Goal: Task Accomplishment & Management: Use online tool/utility

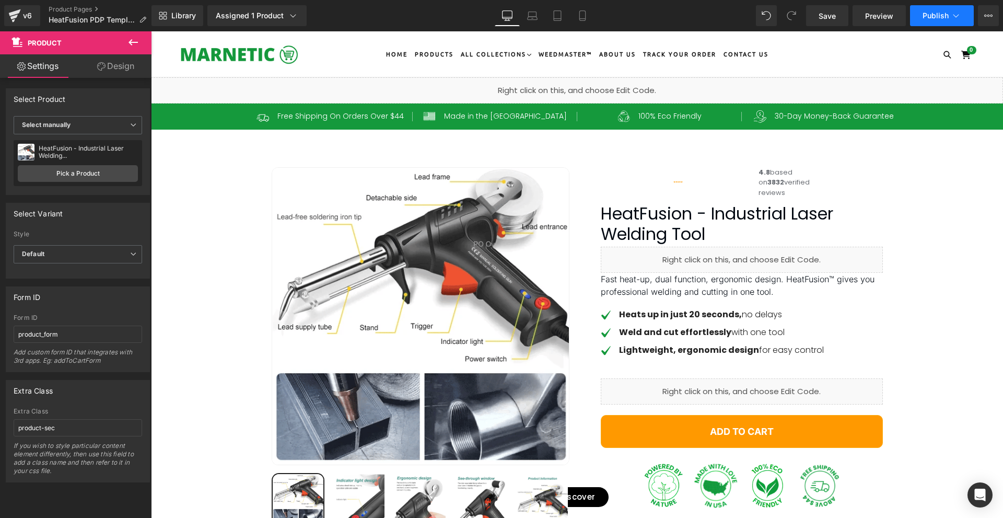
click at [931, 17] on span "Publish" at bounding box center [935, 15] width 26 height 8
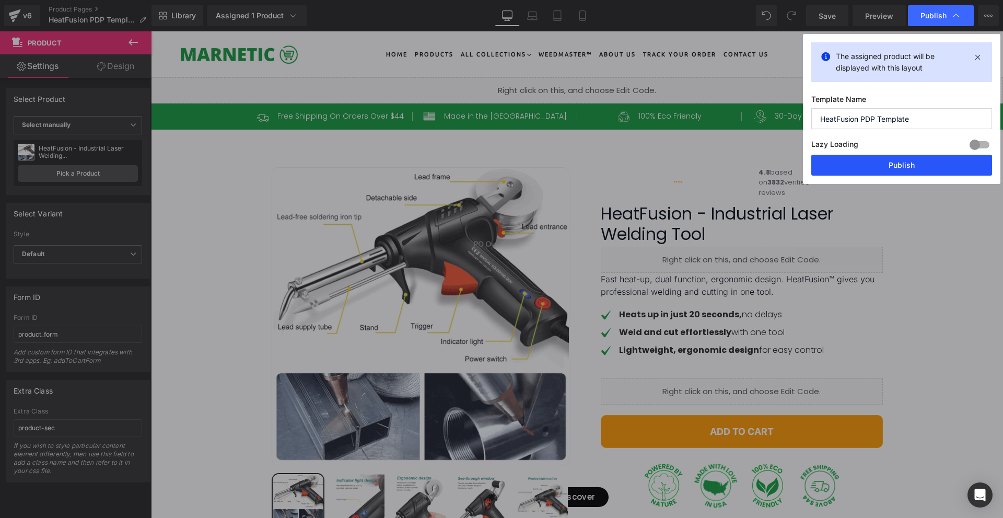
click at [913, 165] on button "Publish" at bounding box center [901, 165] width 181 height 21
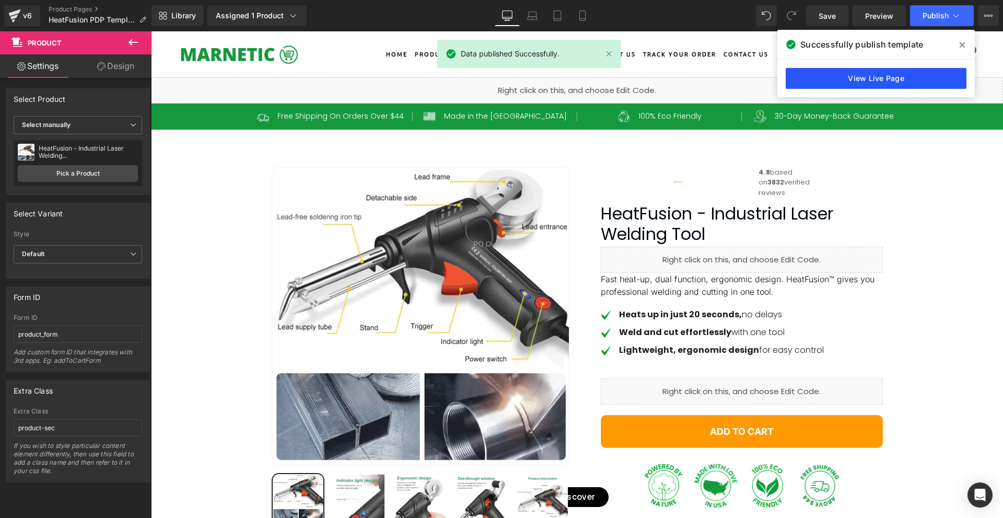
click at [888, 79] on link "View Live Page" at bounding box center [876, 78] width 181 height 21
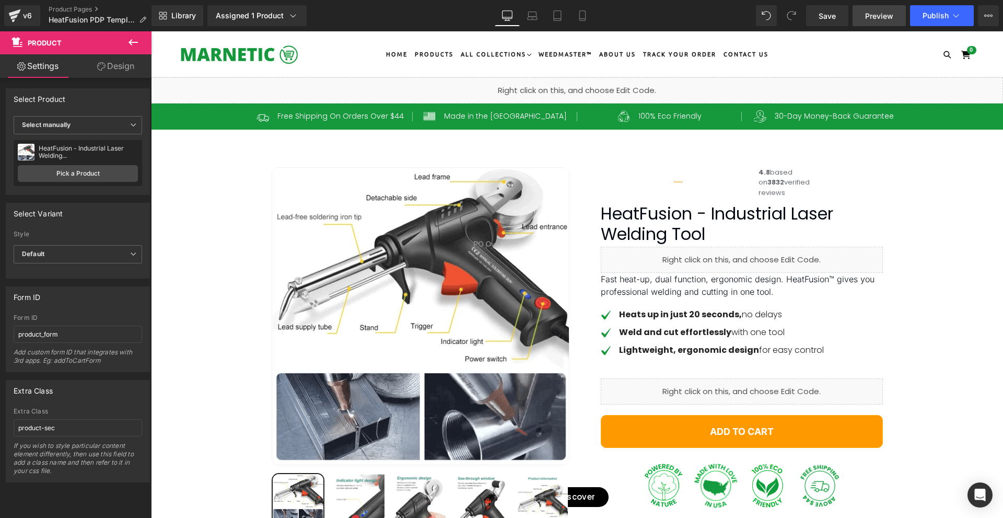
click at [885, 18] on span "Preview" at bounding box center [879, 15] width 28 height 11
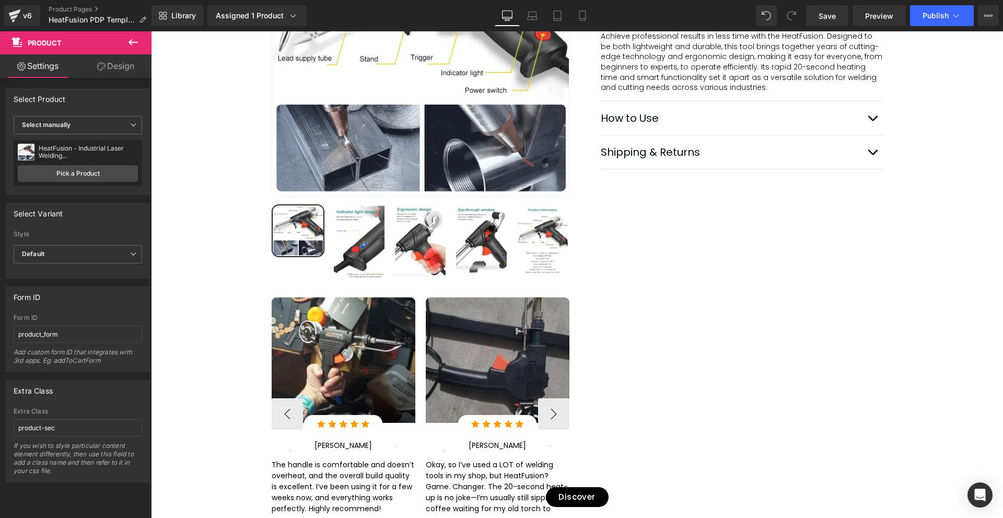
scroll to position [731, 0]
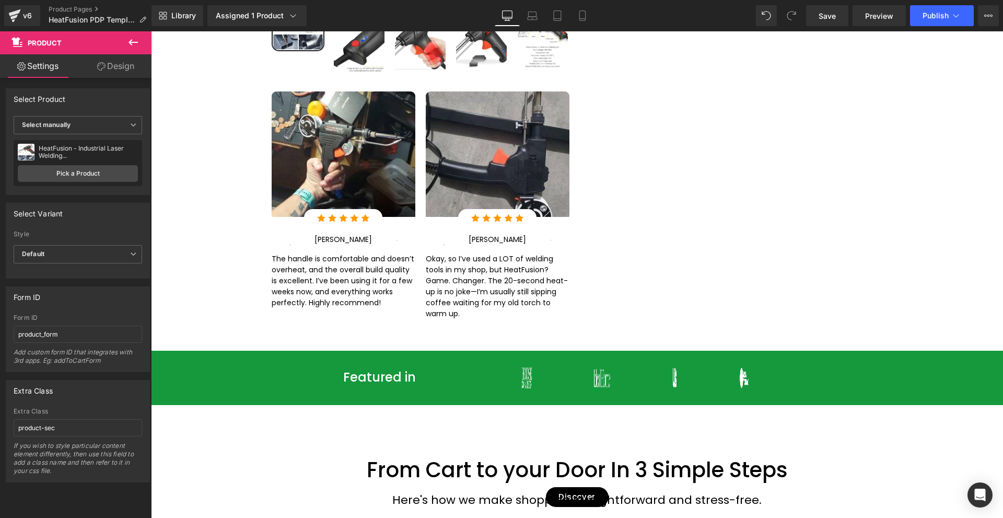
click at [151, 31] on div at bounding box center [151, 31] width 0 height 0
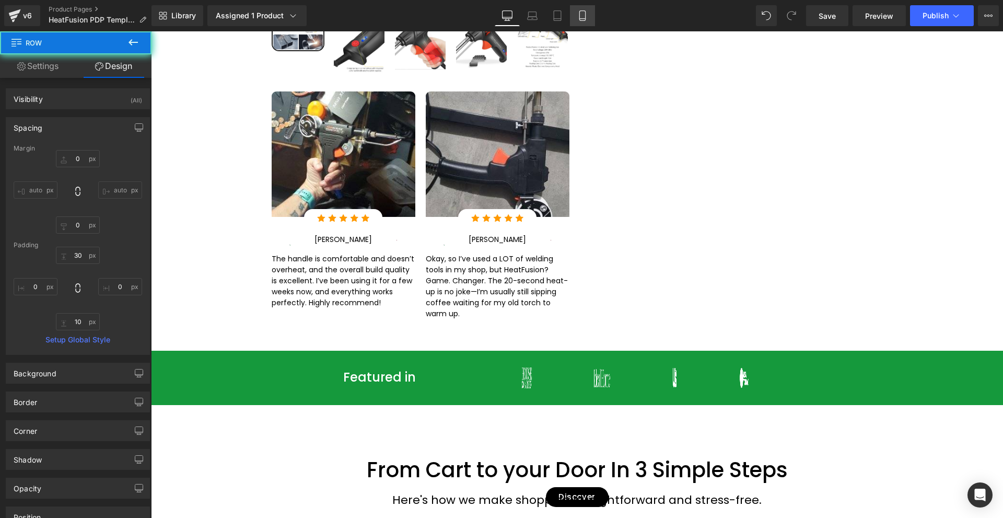
click at [590, 19] on link "Mobile" at bounding box center [582, 15] width 25 height 21
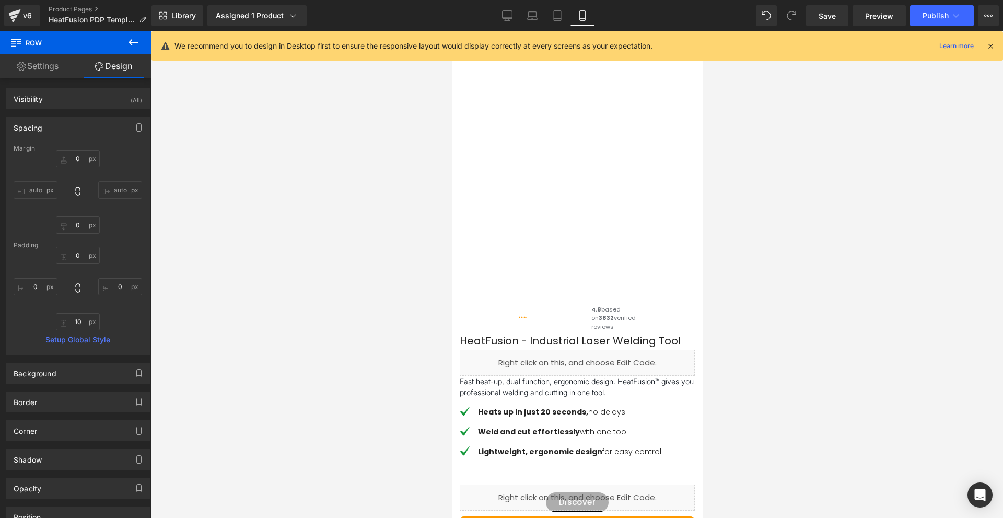
type input "0"
type input "10"
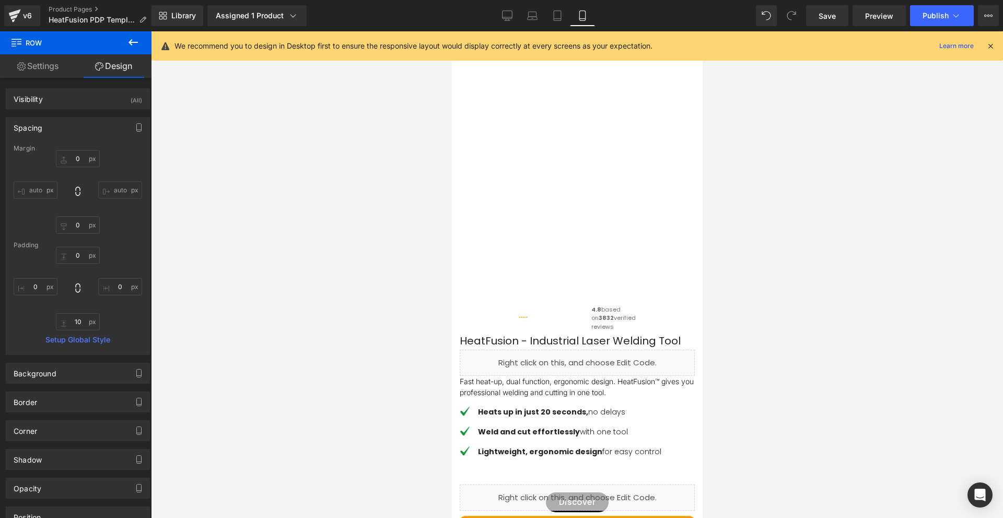
type input "0"
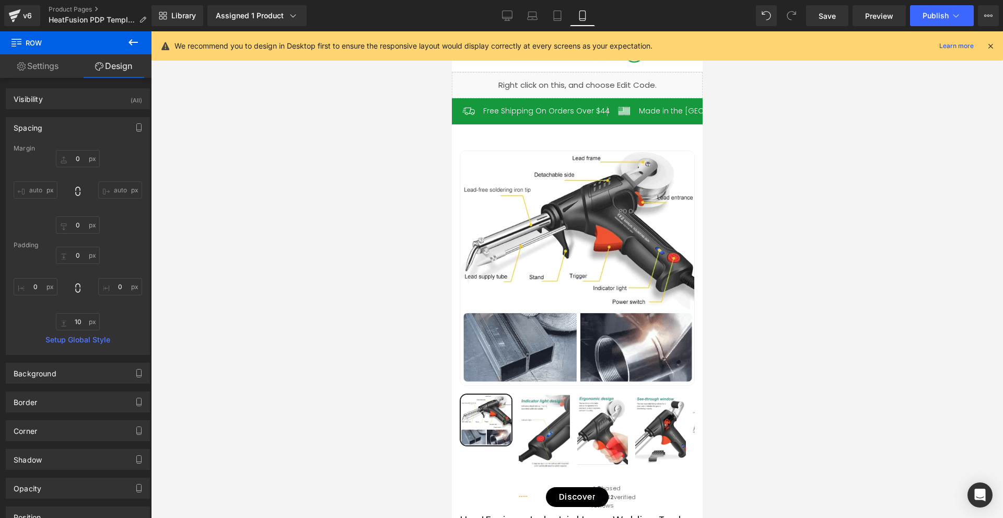
click at [992, 48] on icon at bounding box center [990, 45] width 9 height 9
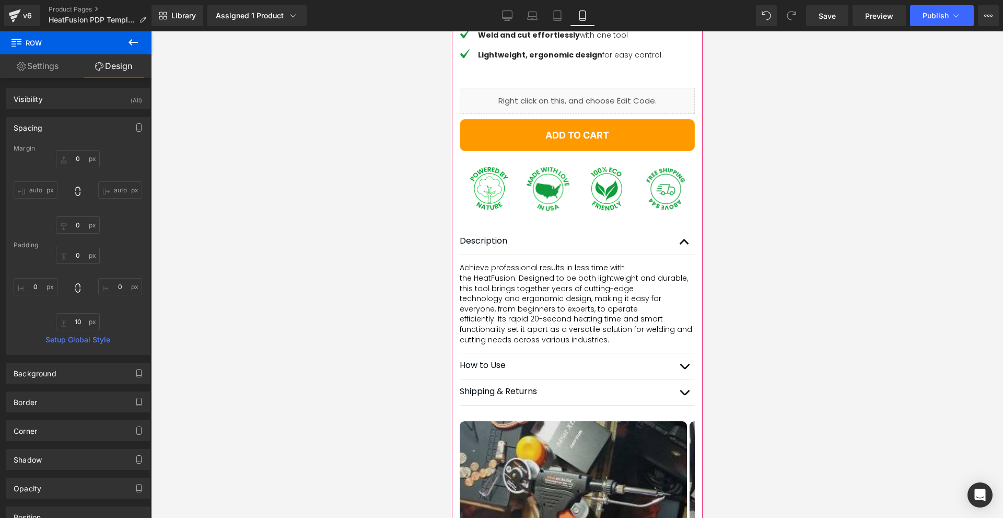
scroll to position [731, 0]
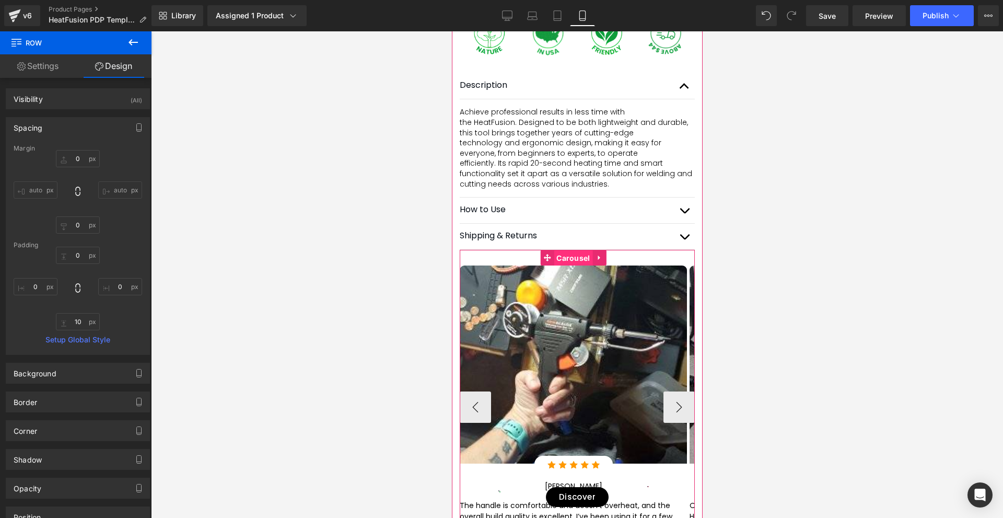
click at [566, 266] on span "Carousel" at bounding box center [572, 258] width 39 height 16
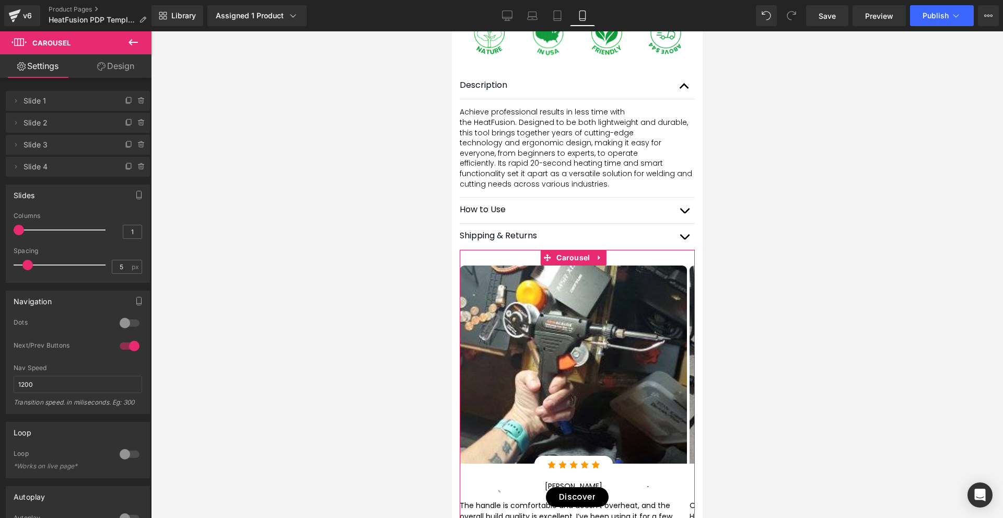
click at [106, 71] on link "Design" at bounding box center [116, 66] width 76 height 24
click at [0, 0] on div "Visibility" at bounding box center [0, 0] width 0 height 0
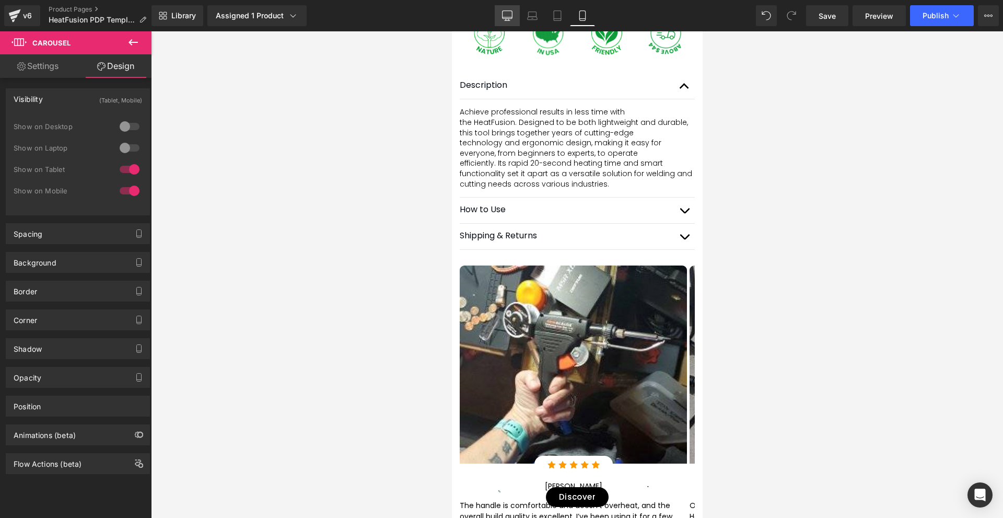
click at [506, 16] on icon at bounding box center [507, 15] width 10 height 10
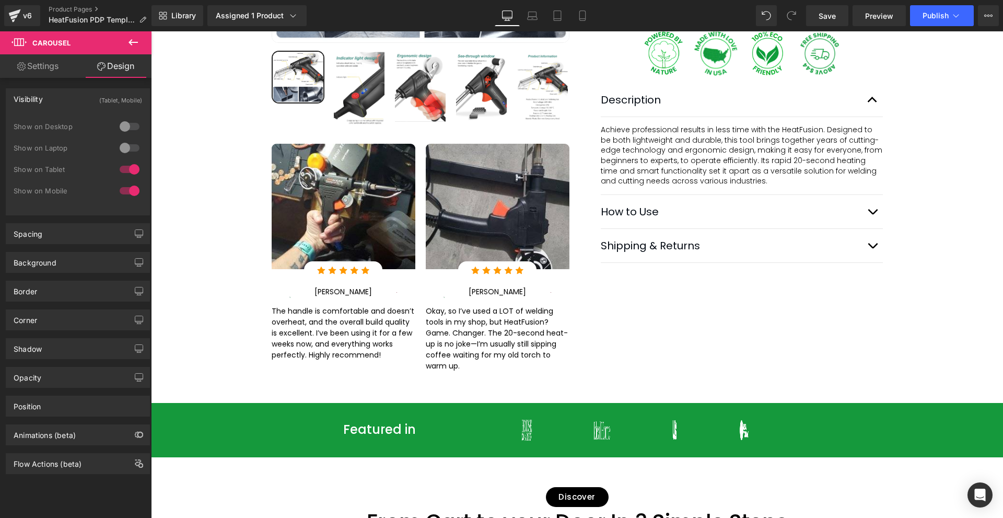
scroll to position [418, 0]
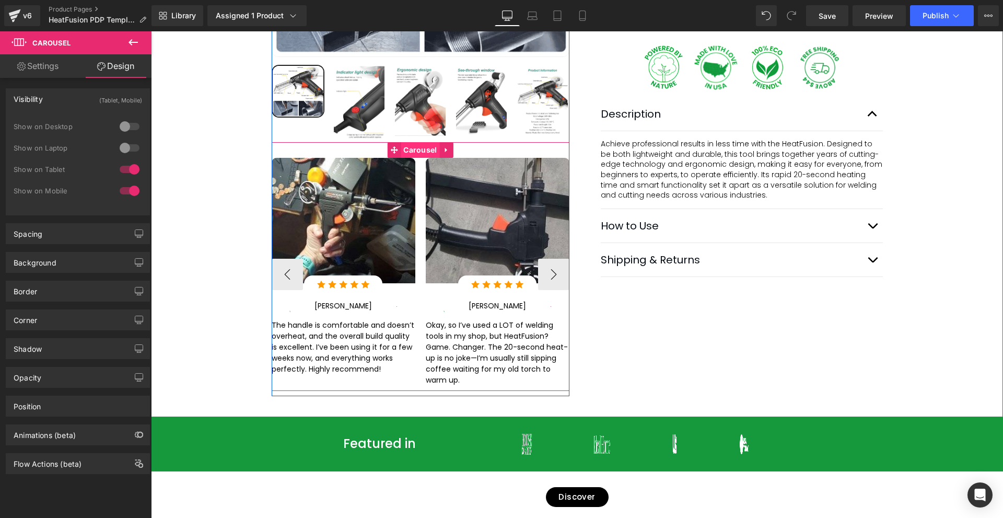
click at [407, 143] on span "Carousel" at bounding box center [420, 151] width 39 height 16
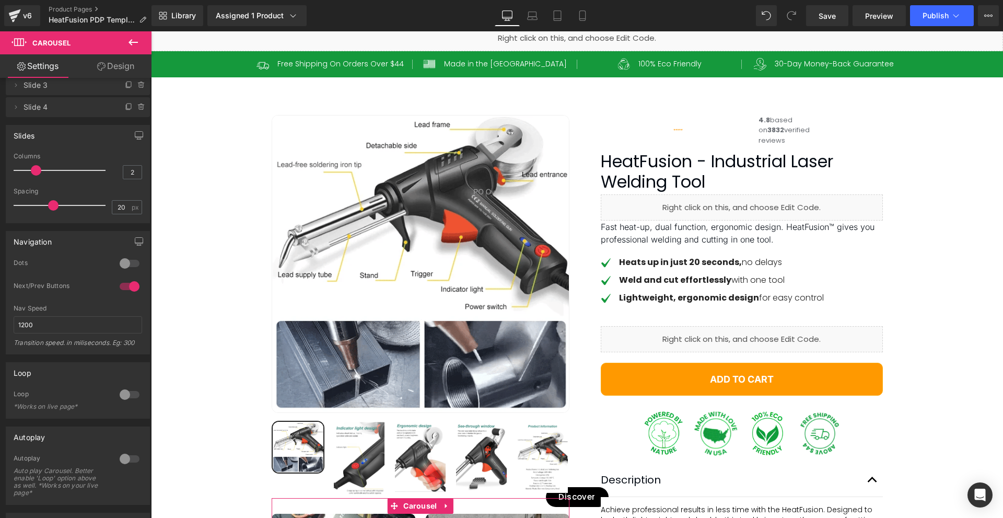
scroll to position [186, 0]
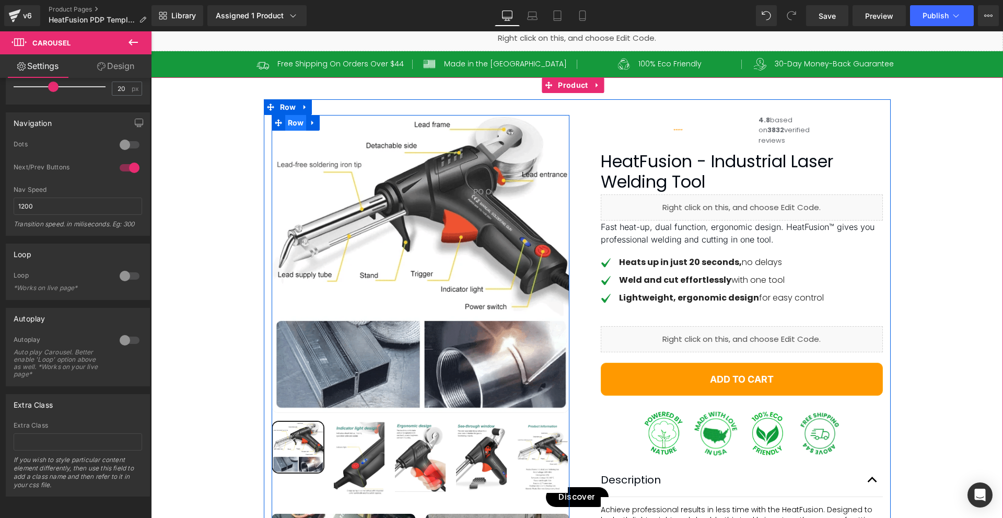
click at [289, 123] on span "Row" at bounding box center [295, 123] width 21 height 16
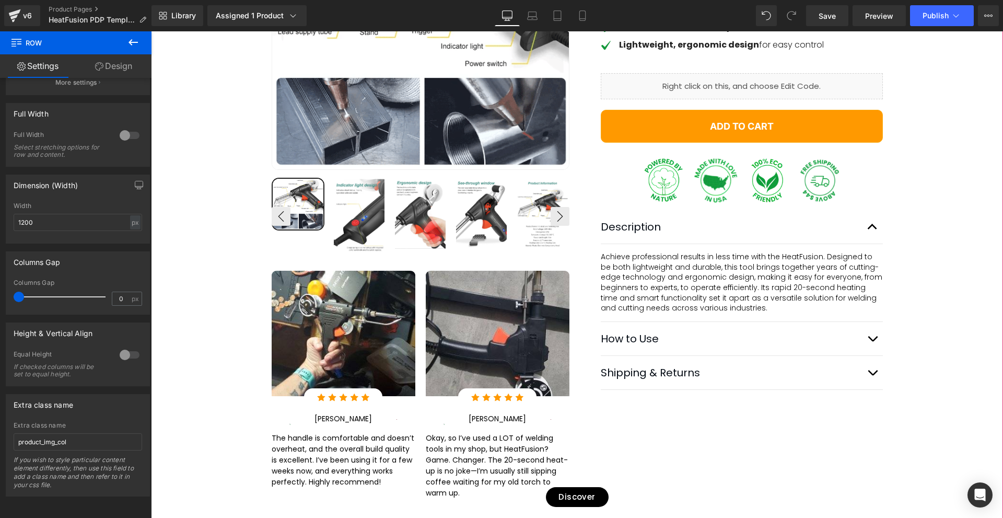
scroll to position [313, 0]
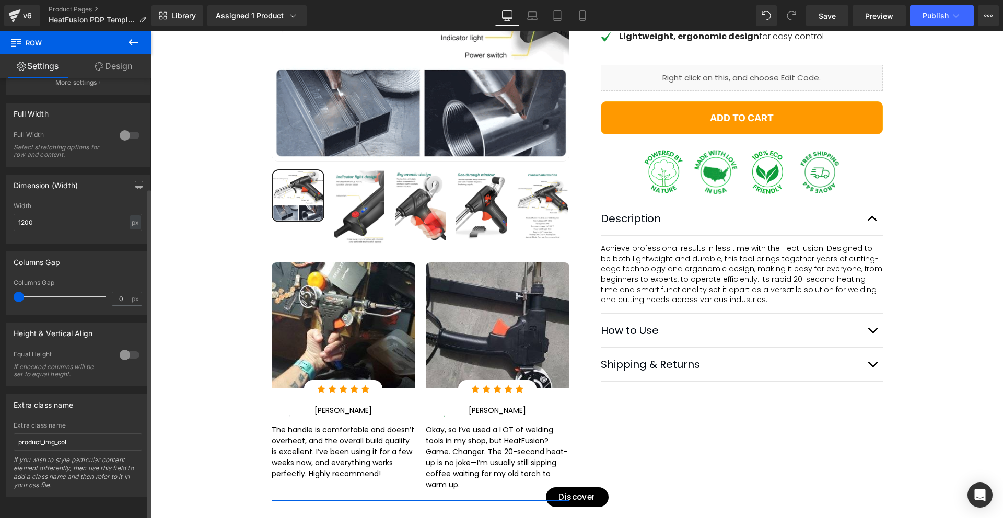
click at [124, 346] on div at bounding box center [129, 354] width 25 height 17
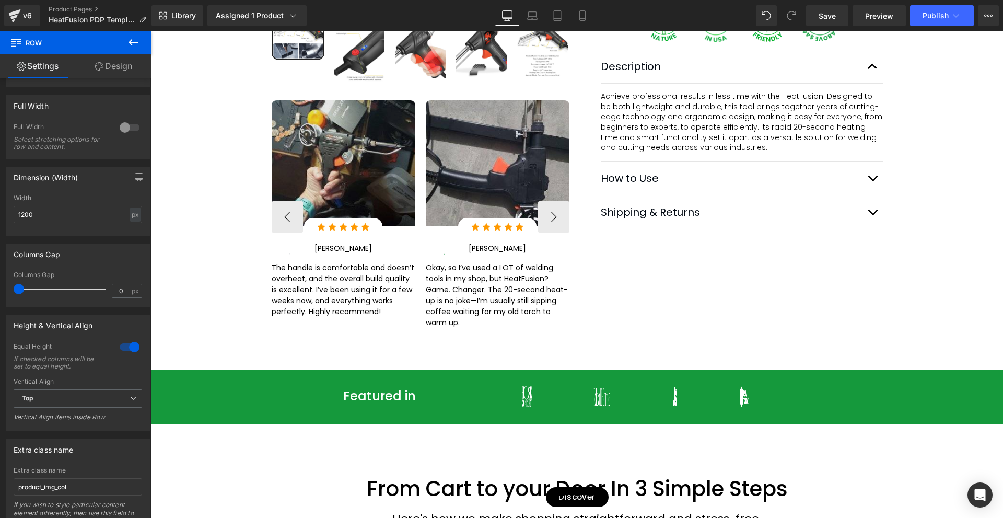
scroll to position [470, 0]
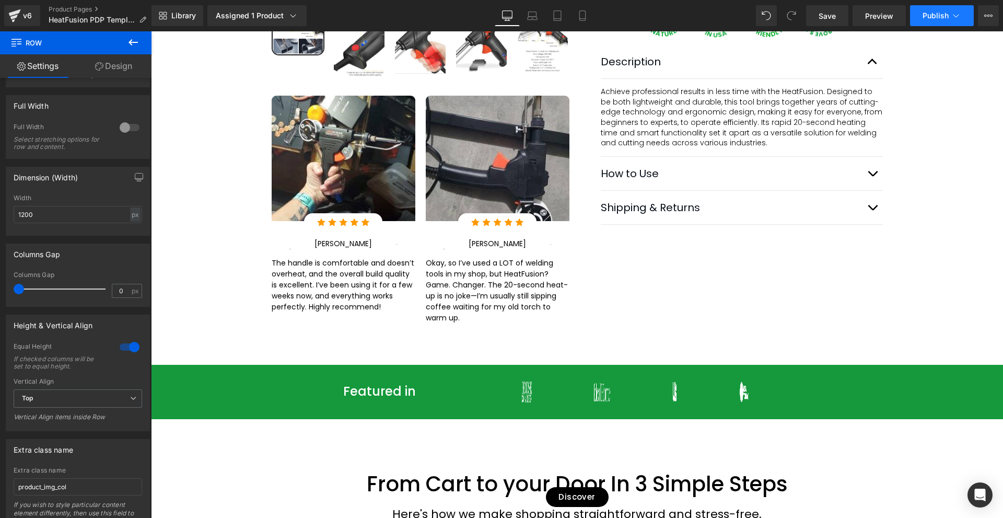
click at [929, 13] on span "Publish" at bounding box center [935, 15] width 26 height 8
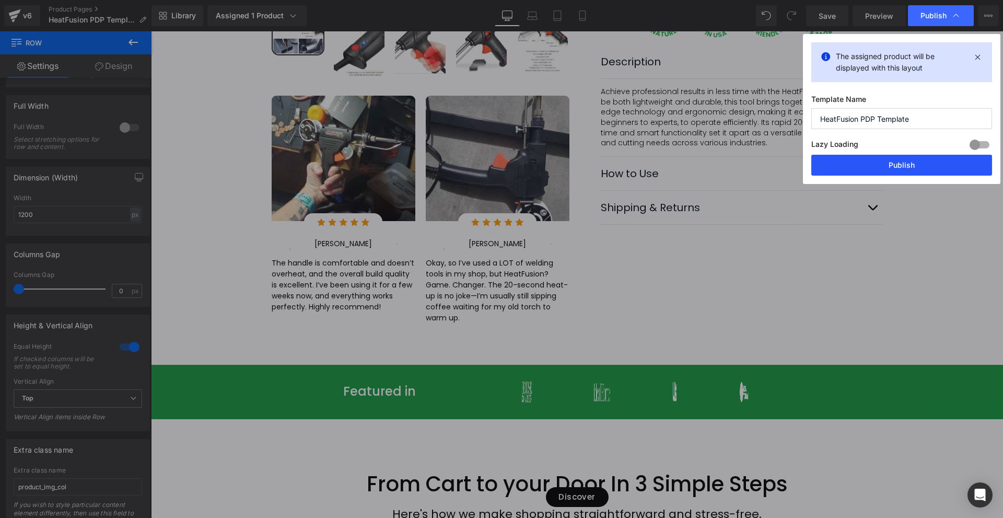
click at [911, 162] on button "Publish" at bounding box center [901, 165] width 181 height 21
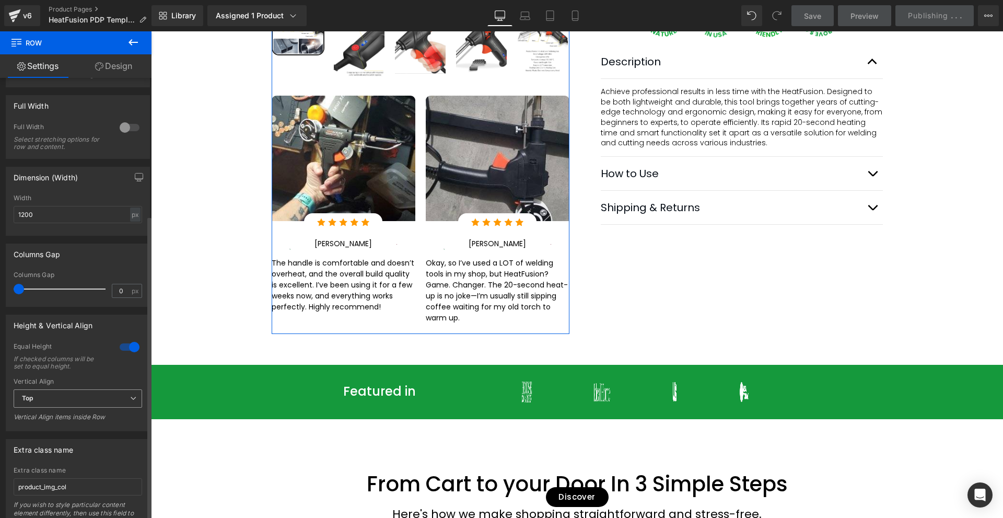
scroll to position [198, 0]
